Goal: Task Accomplishment & Management: Manage account settings

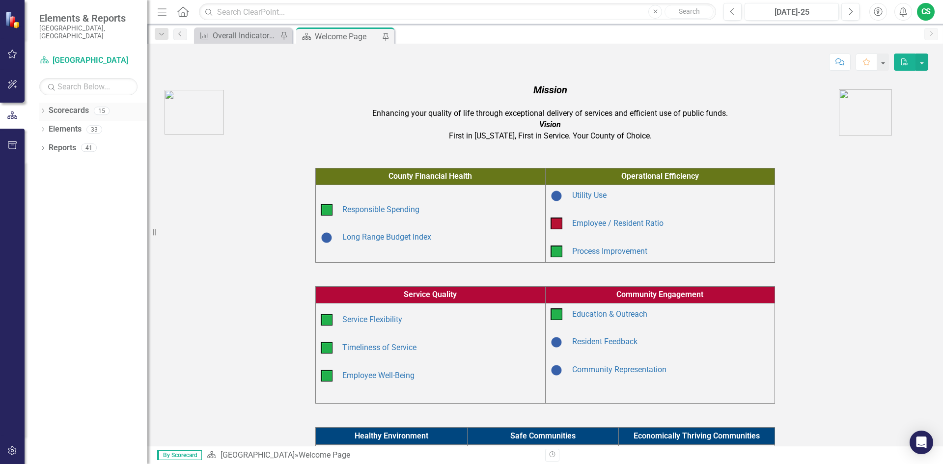
click at [45, 109] on icon "Dropdown" at bounding box center [42, 111] width 7 height 5
click at [82, 143] on link "Community Resources" at bounding box center [100, 147] width 93 height 11
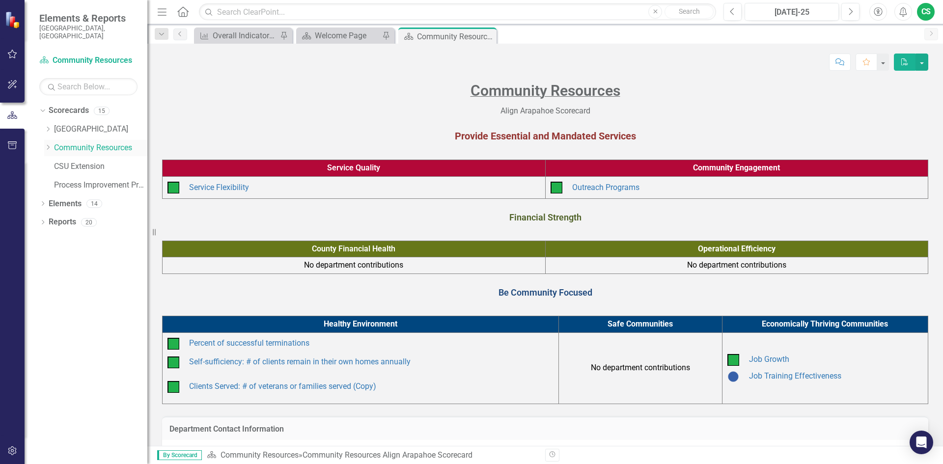
click at [47, 144] on icon "Dropdown" at bounding box center [47, 147] width 7 height 6
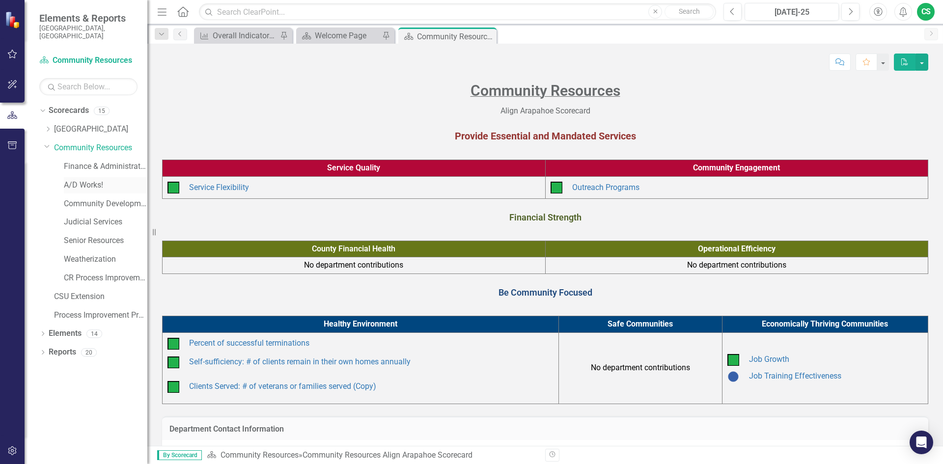
click at [77, 180] on link "A/D Works!" at bounding box center [106, 185] width 84 height 11
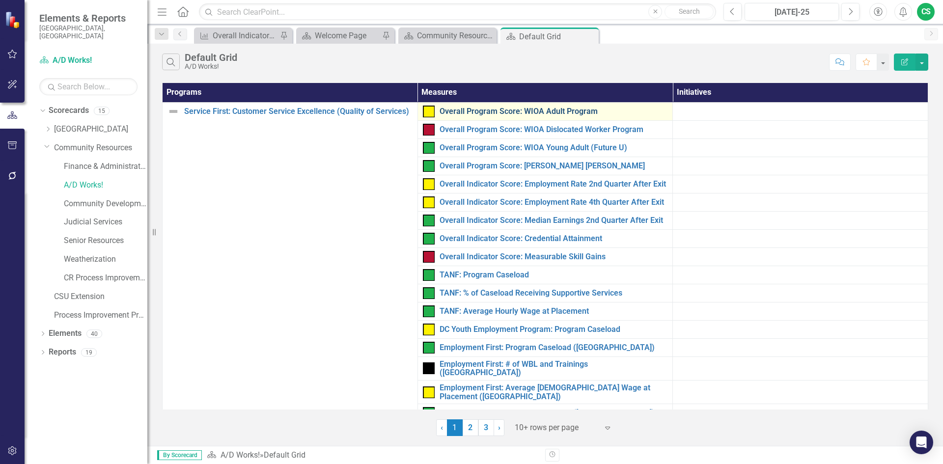
click at [447, 112] on link "Overall Program Score: WIOA Adult Program" at bounding box center [554, 111] width 228 height 9
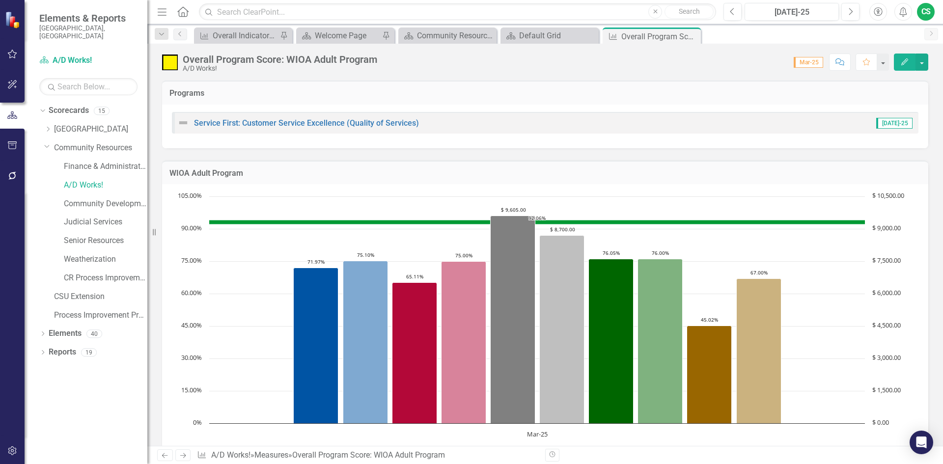
click at [901, 62] on icon "Edit" at bounding box center [904, 61] width 9 height 7
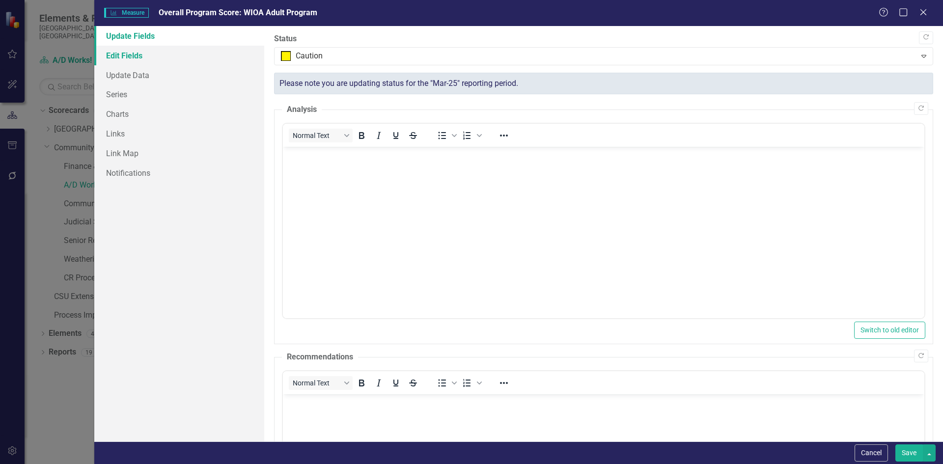
click at [119, 58] on link "Edit Fields" at bounding box center [179, 56] width 170 height 20
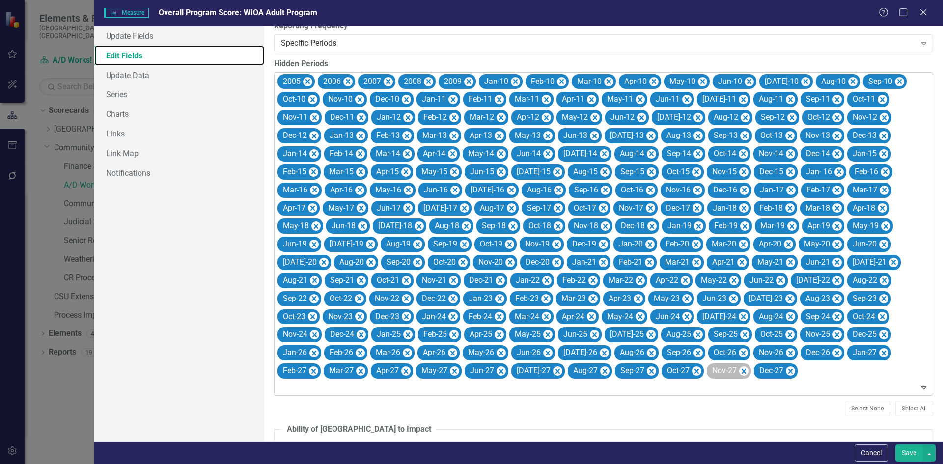
scroll to position [246, 0]
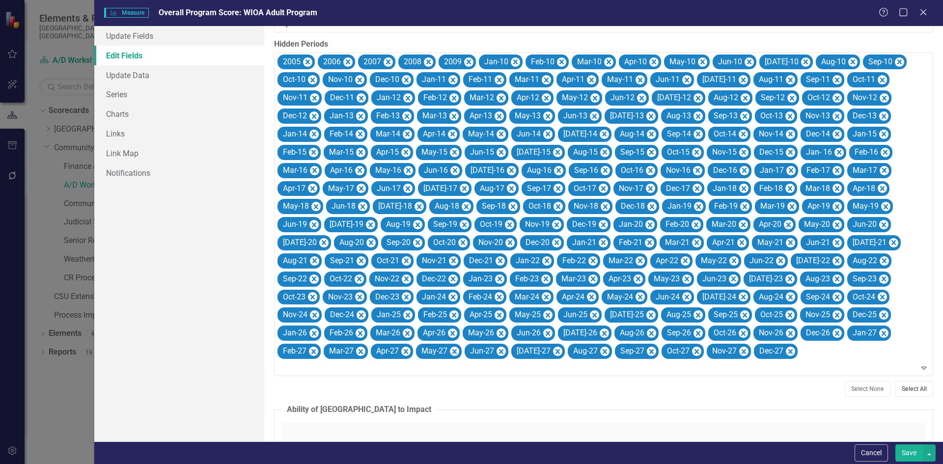
click at [898, 386] on button "Select All" at bounding box center [915, 389] width 38 height 16
click at [640, 316] on icon "Remove Jun-25" at bounding box center [641, 315] width 9 height 12
click at [902, 453] on button "Save" at bounding box center [910, 453] width 28 height 17
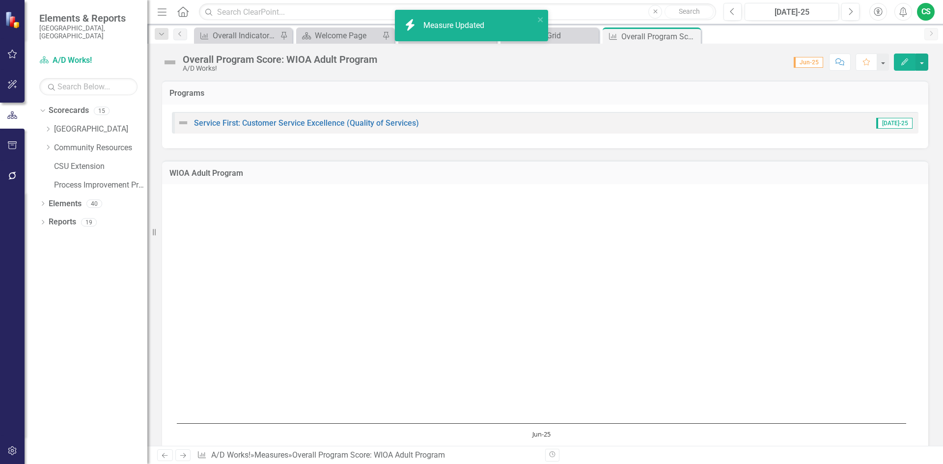
click at [906, 64] on icon "Edit" at bounding box center [904, 61] width 9 height 7
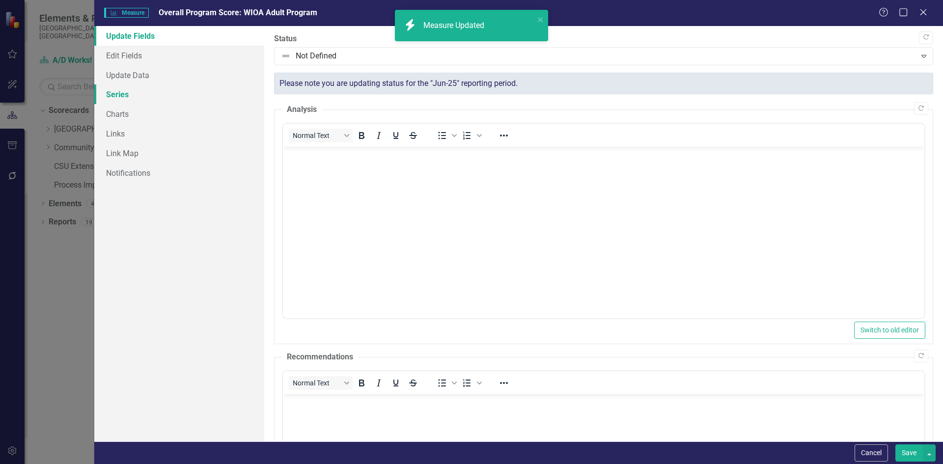
scroll to position [0, 0]
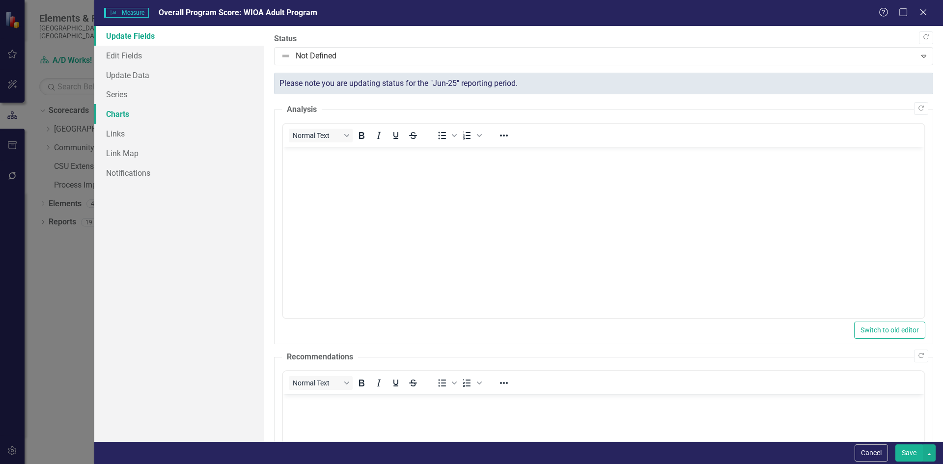
click at [118, 115] on link "Charts" at bounding box center [179, 114] width 170 height 20
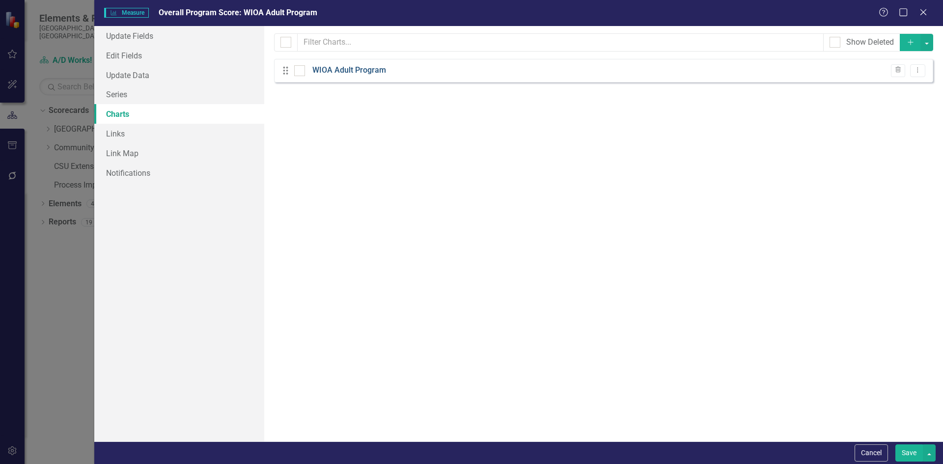
click at [329, 69] on link "WIOA Adult Program" at bounding box center [349, 70] width 74 height 11
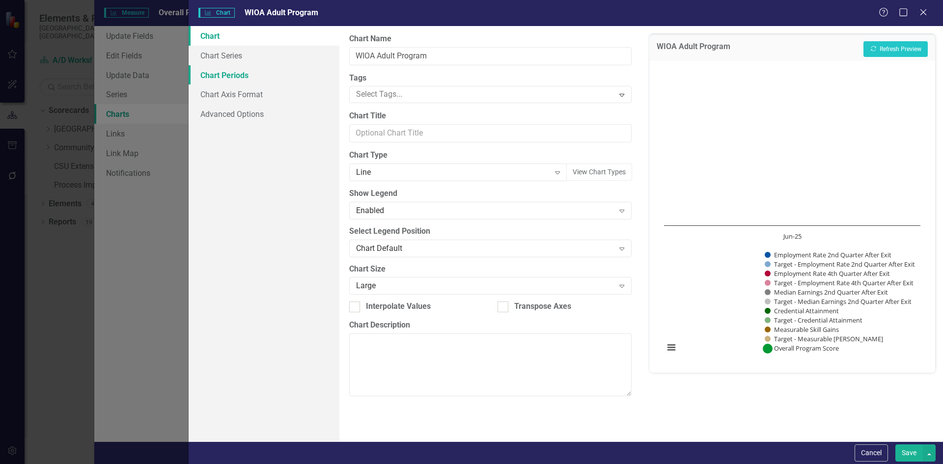
click at [240, 79] on link "Chart Periods" at bounding box center [264, 75] width 151 height 20
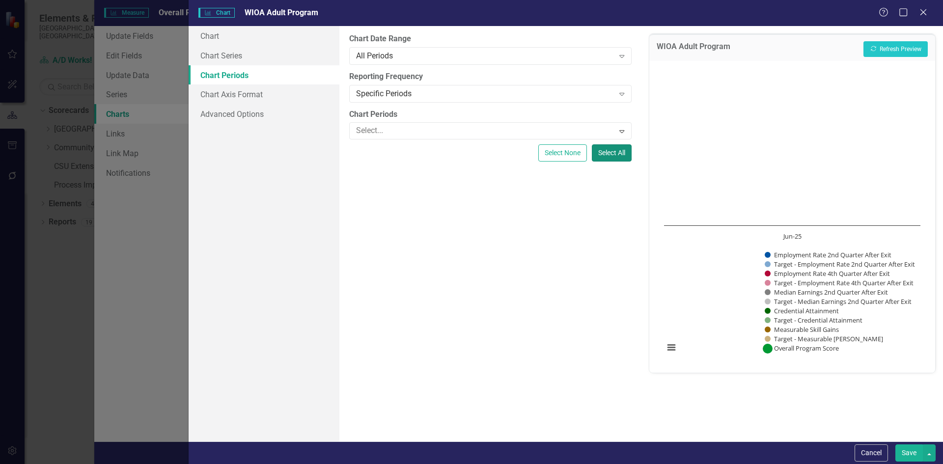
click at [603, 155] on button "Select All" at bounding box center [612, 152] width 40 height 17
click at [907, 451] on button "Save" at bounding box center [910, 453] width 28 height 17
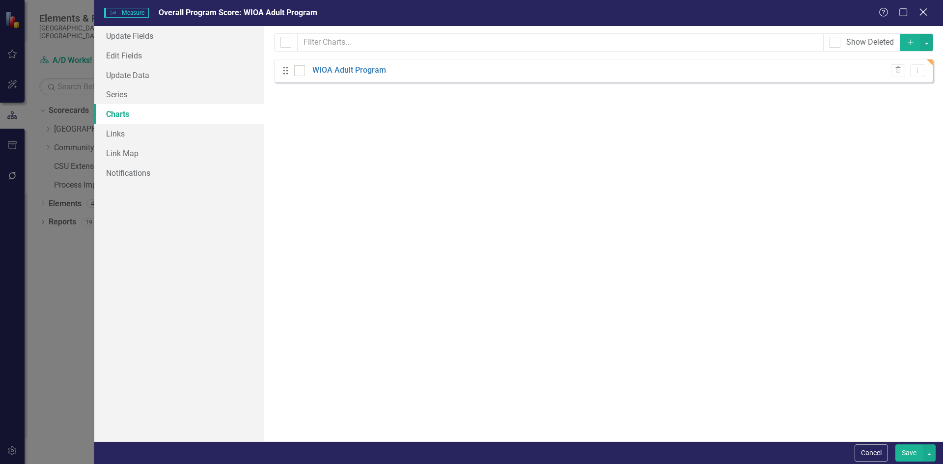
click at [921, 14] on icon "Close" at bounding box center [923, 11] width 12 height 9
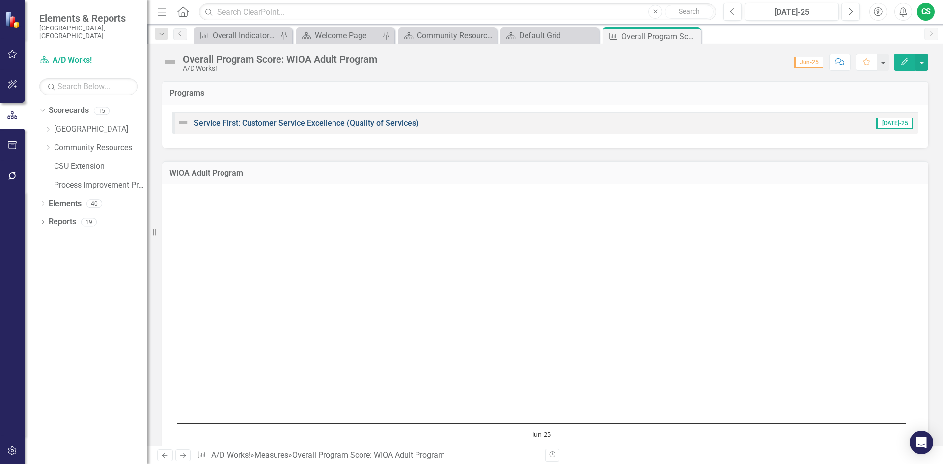
click at [308, 125] on link "Service First: Customer Service Excellence (Quality of Services)" at bounding box center [306, 122] width 225 height 9
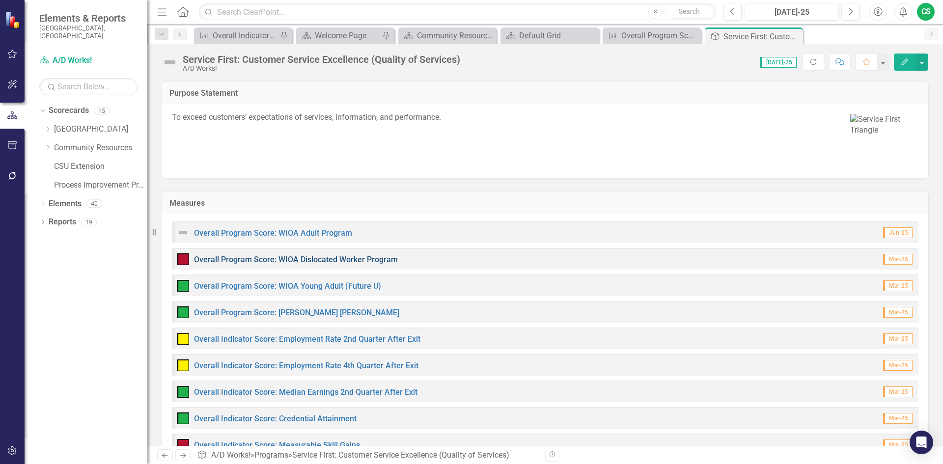
click at [258, 263] on link "Overall Program Score: WIOA Dislocated Worker Program" at bounding box center [296, 259] width 204 height 9
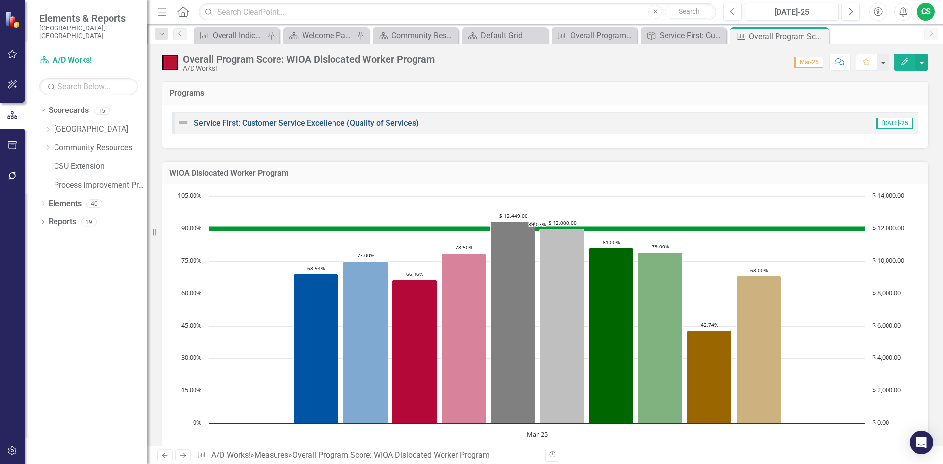
click at [312, 123] on link "Service First: Customer Service Excellence (Quality of Services)" at bounding box center [306, 122] width 225 height 9
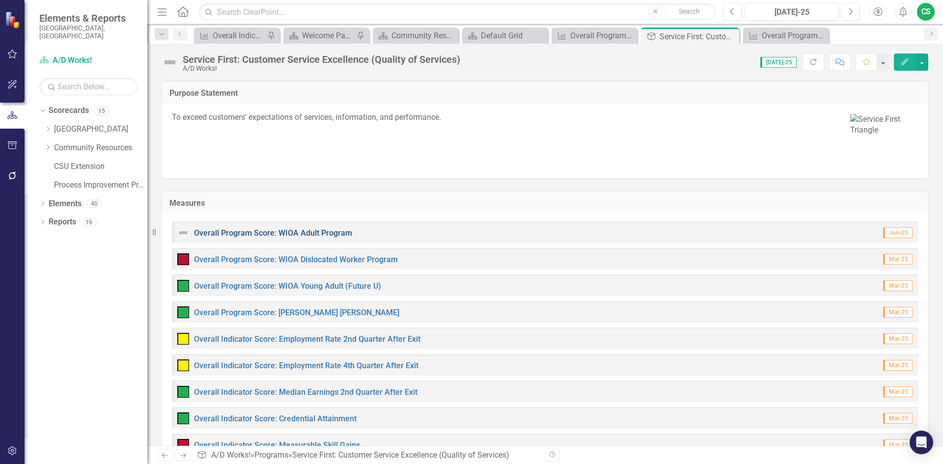
click at [277, 234] on link "Overall Program Score: WIOA Adult Program" at bounding box center [273, 232] width 158 height 9
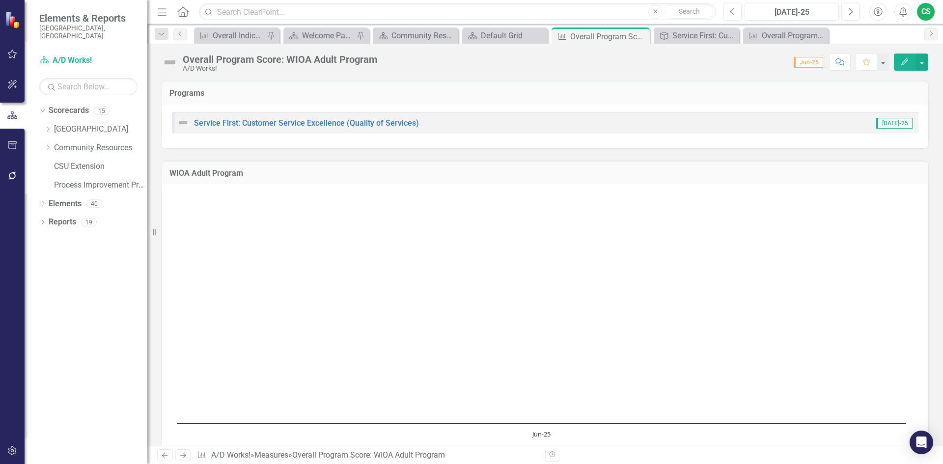
click at [905, 61] on icon "Edit" at bounding box center [904, 61] width 9 height 7
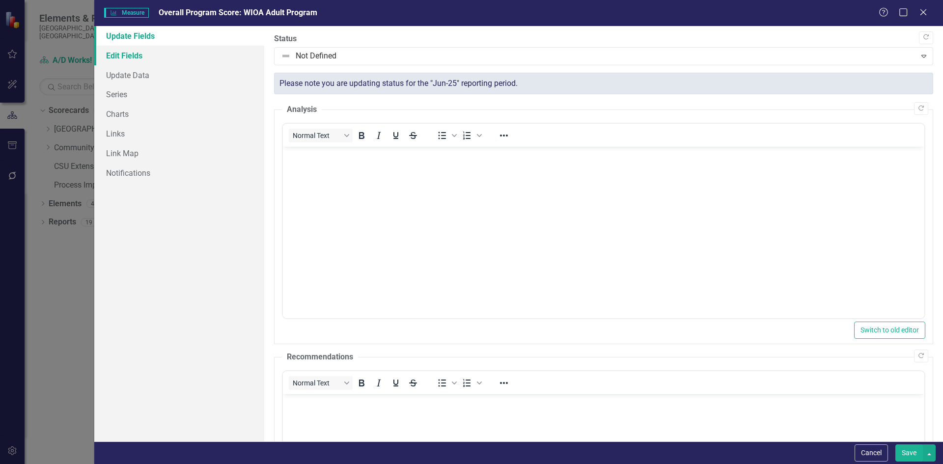
click at [124, 57] on link "Edit Fields" at bounding box center [179, 56] width 170 height 20
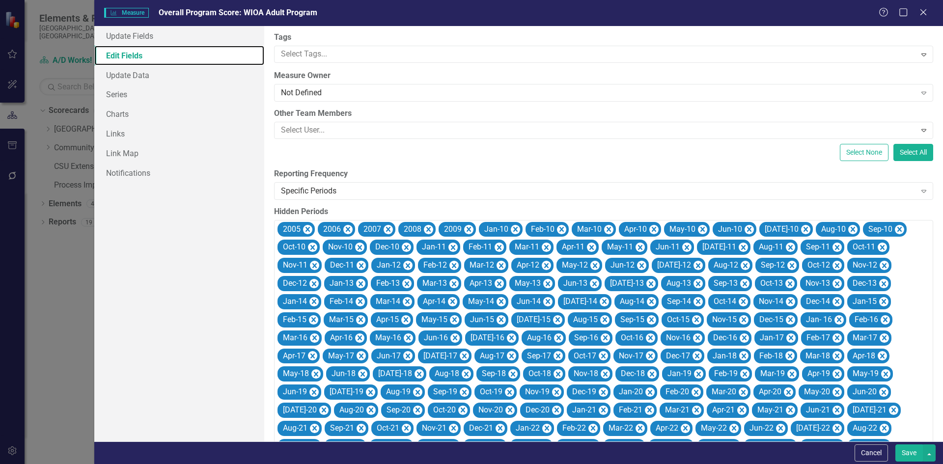
scroll to position [295, 0]
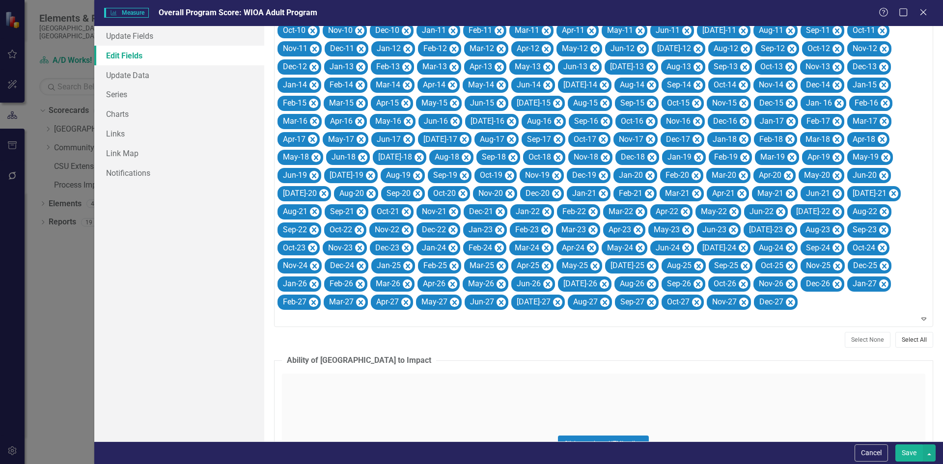
click at [899, 336] on button "Select All" at bounding box center [915, 340] width 38 height 16
click at [597, 263] on icon "Remove May-25" at bounding box center [594, 266] width 9 height 12
click at [909, 453] on button "Save" at bounding box center [910, 453] width 28 height 17
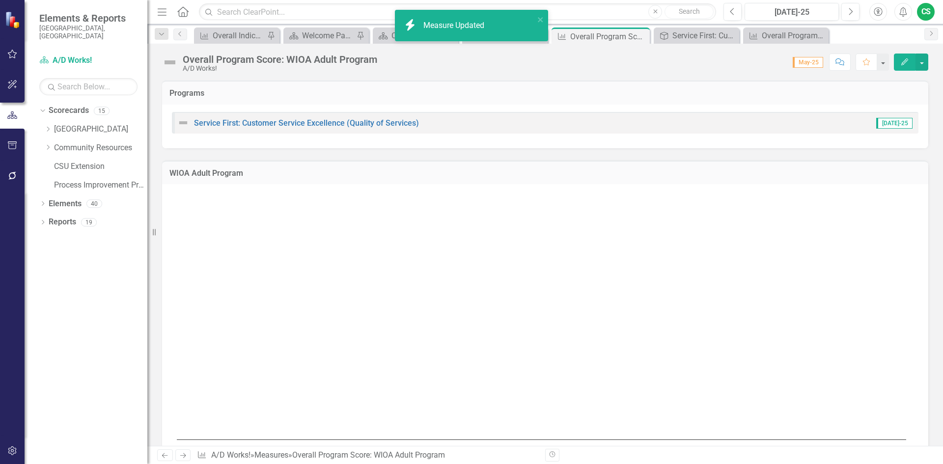
click at [908, 64] on icon "Edit" at bounding box center [904, 61] width 9 height 7
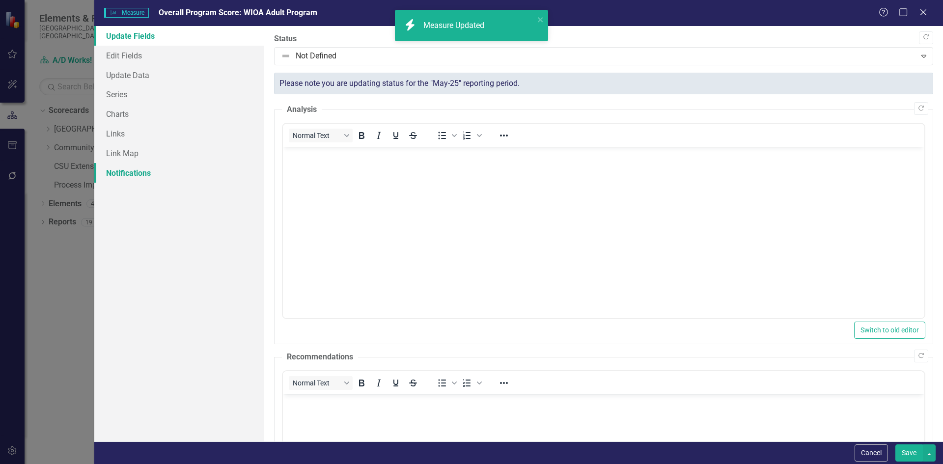
scroll to position [0, 0]
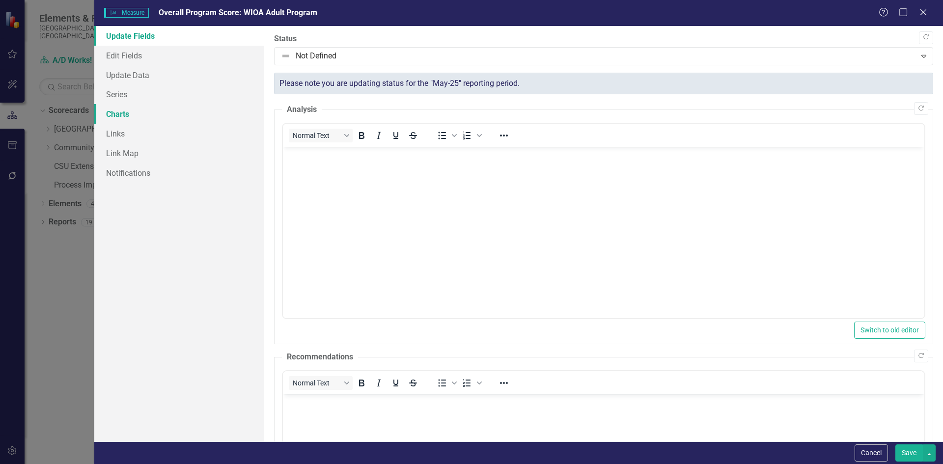
click at [120, 113] on link "Charts" at bounding box center [179, 114] width 170 height 20
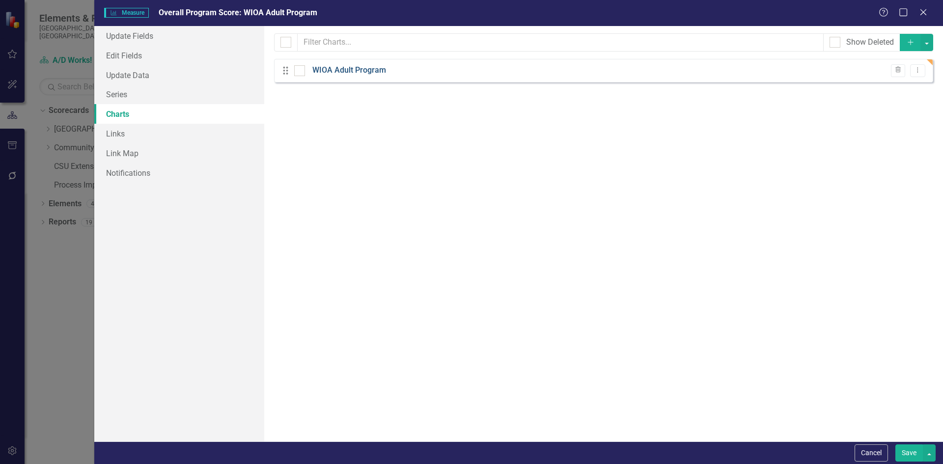
click at [355, 71] on link "WIOA Adult Program" at bounding box center [349, 70] width 74 height 11
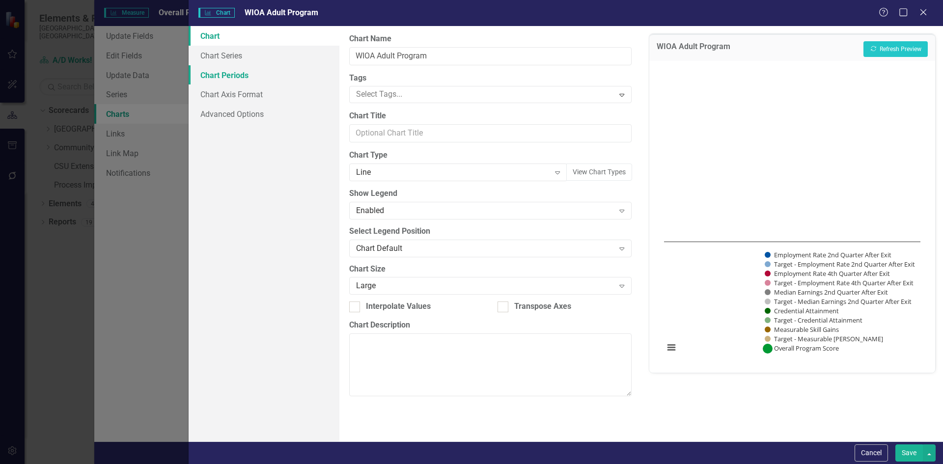
click at [233, 79] on link "Chart Periods" at bounding box center [264, 75] width 151 height 20
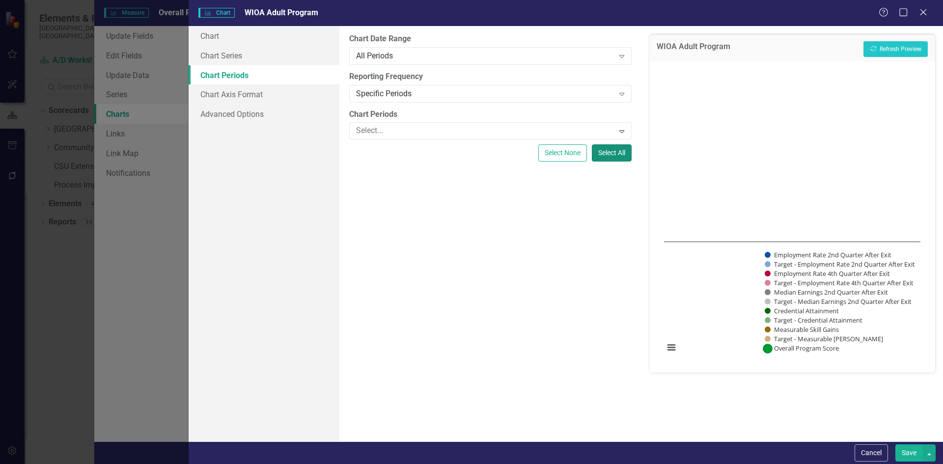
click at [609, 150] on button "Select All" at bounding box center [612, 152] width 40 height 17
click at [920, 453] on button "Save" at bounding box center [910, 453] width 28 height 17
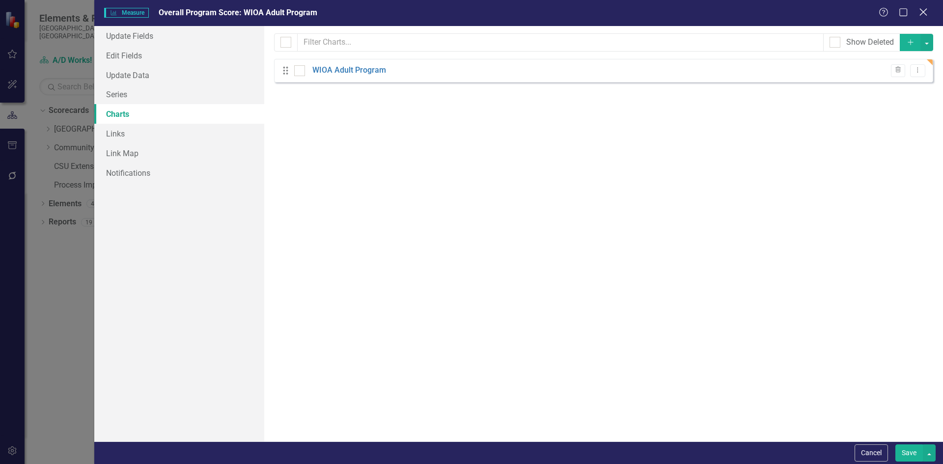
click at [922, 12] on icon "Close" at bounding box center [923, 11] width 12 height 9
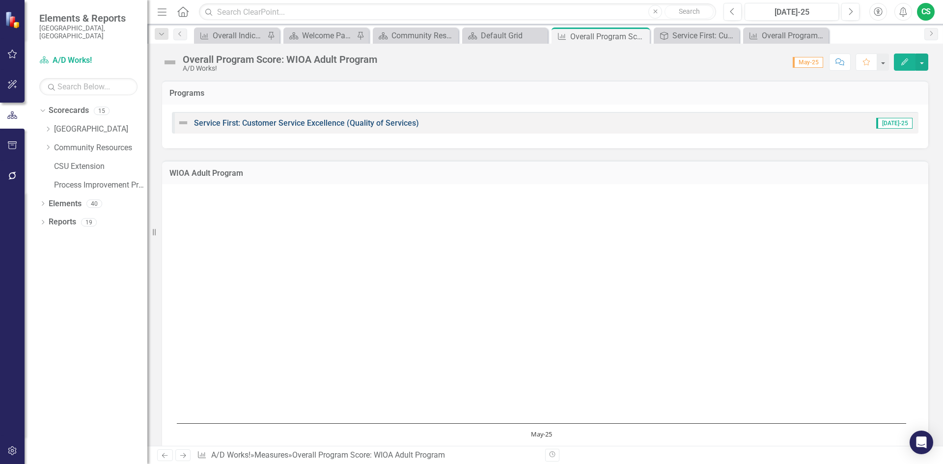
click at [342, 124] on link "Service First: Customer Service Excellence (Quality of Services)" at bounding box center [306, 122] width 225 height 9
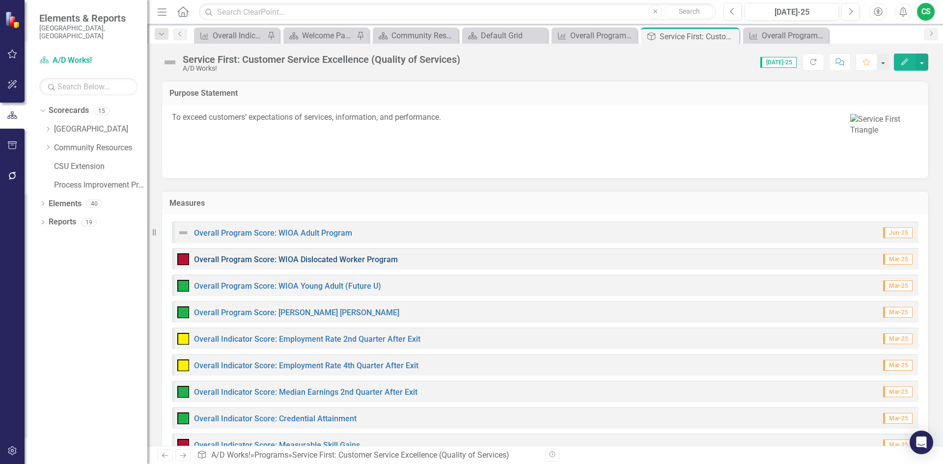
click at [270, 260] on link "Overall Program Score: WIOA Dislocated Worker Program" at bounding box center [296, 259] width 204 height 9
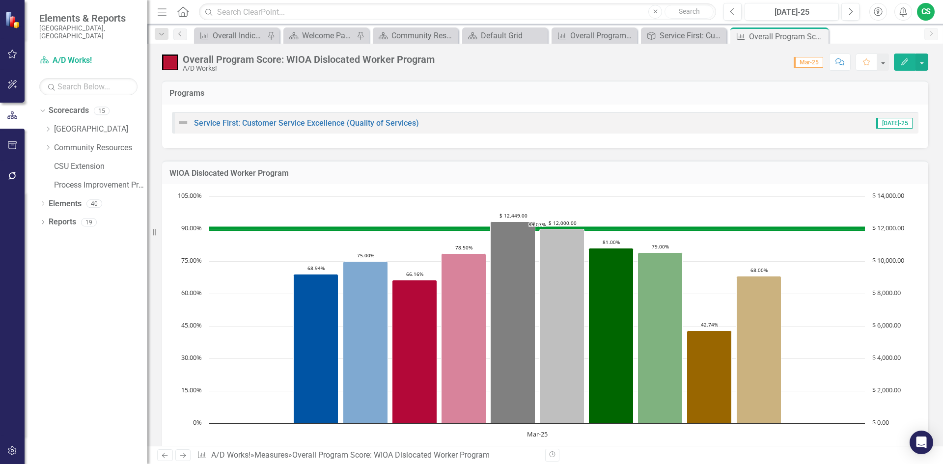
click at [898, 65] on button "Edit" at bounding box center [905, 62] width 22 height 17
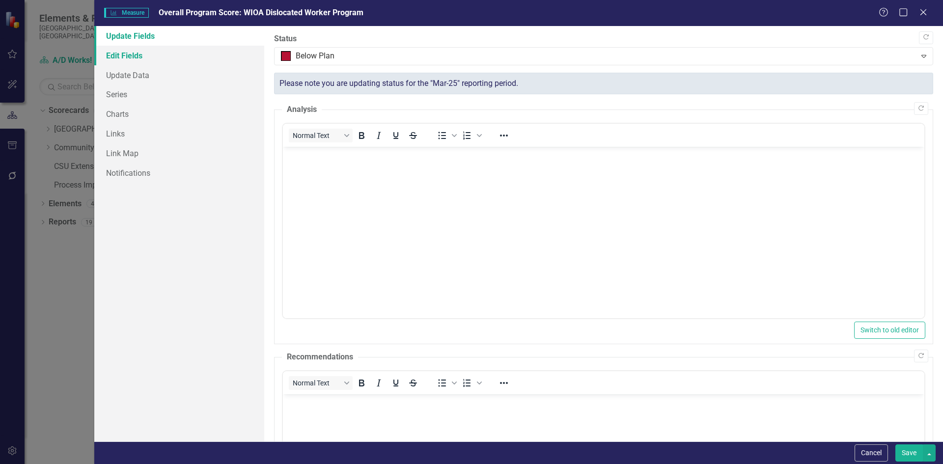
click at [117, 58] on link "Edit Fields" at bounding box center [179, 56] width 170 height 20
